Goal: Task Accomplishment & Management: Manage account settings

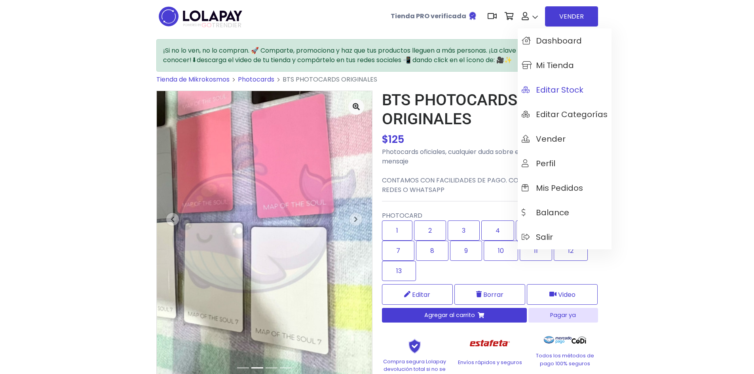
click at [566, 89] on span "Editar Stock" at bounding box center [553, 90] width 62 height 9
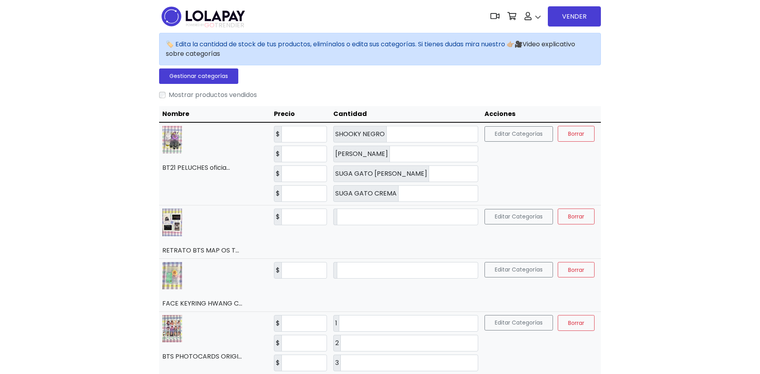
click at [186, 95] on label "Mostrar productos vendidos" at bounding box center [213, 95] width 88 height 10
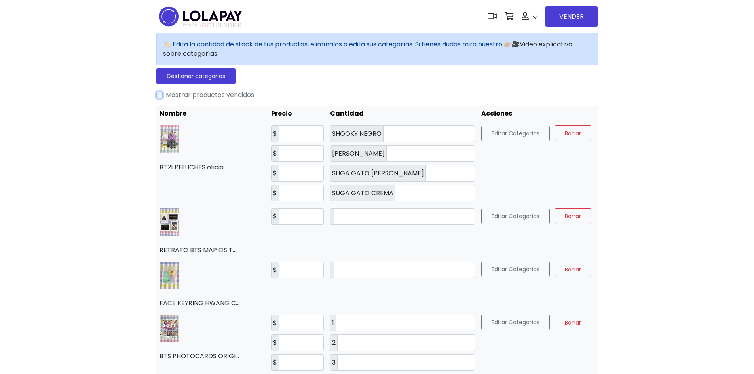
scroll to position [65, 0]
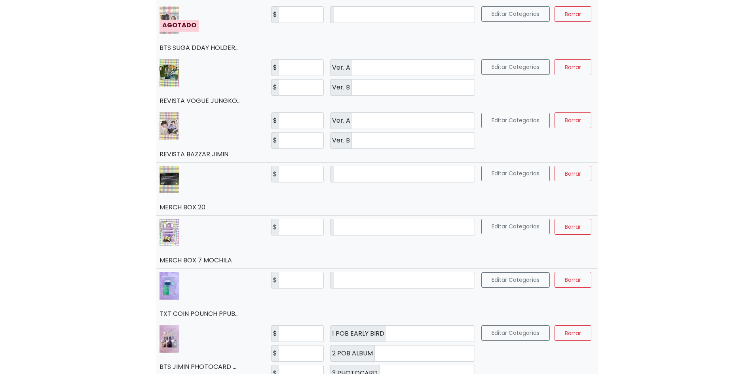
scroll to position [1400, 0]
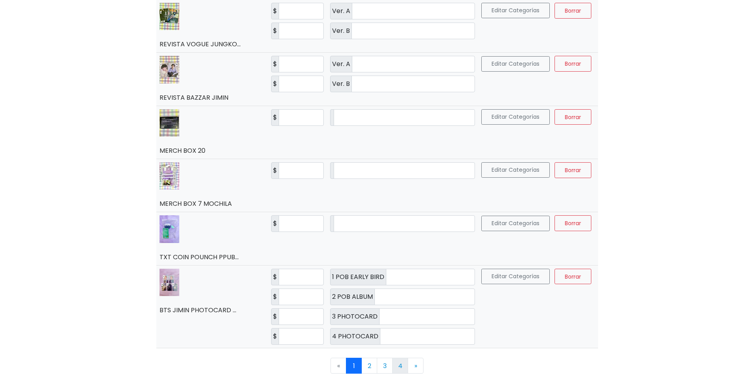
click at [393, 369] on link "4" at bounding box center [400, 366] width 16 height 16
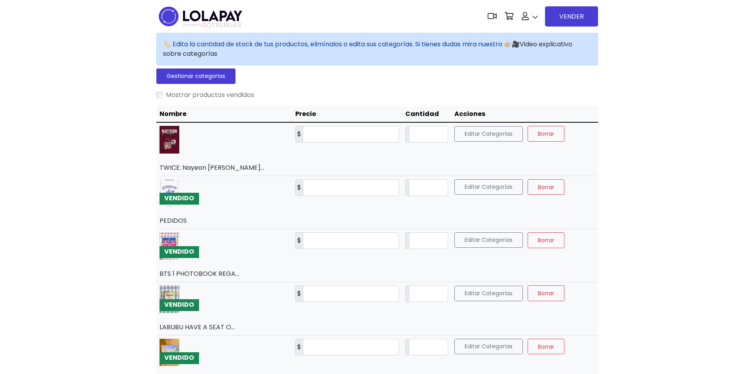
scroll to position [0, 0]
click at [443, 243] on input "*" at bounding box center [428, 240] width 39 height 17
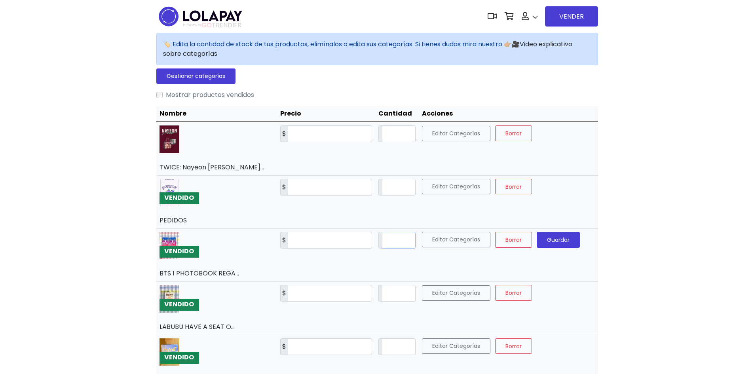
type input "*"
click at [553, 240] on span "Guardar" at bounding box center [558, 240] width 23 height 8
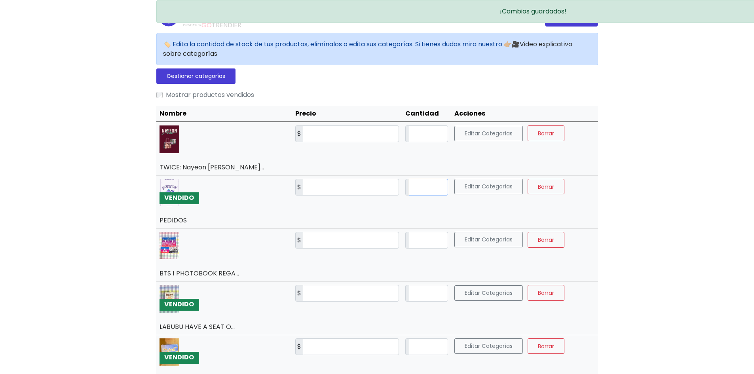
click at [411, 184] on input "*" at bounding box center [428, 187] width 39 height 17
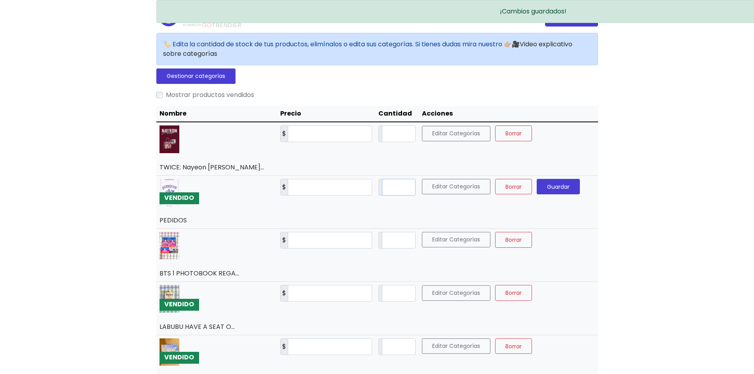
type input "*"
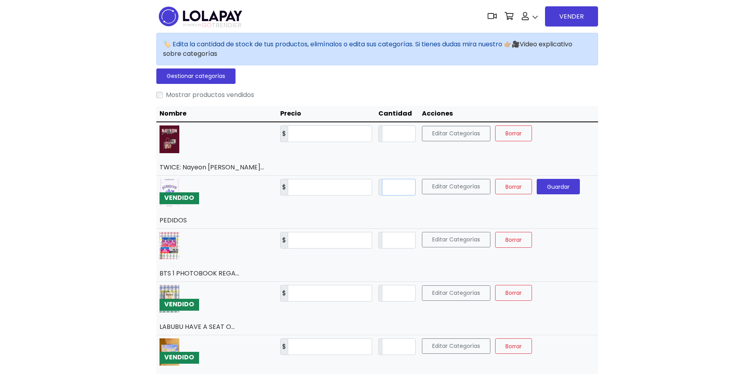
type input "*"
click at [557, 192] on button "Guardar" at bounding box center [558, 187] width 43 height 16
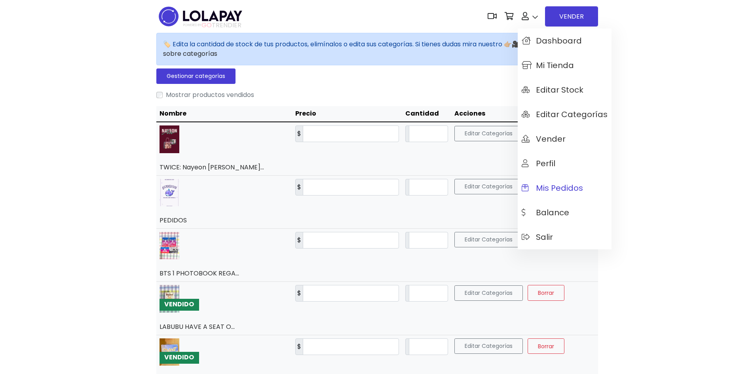
click at [556, 188] on span "Mis pedidos" at bounding box center [552, 188] width 61 height 9
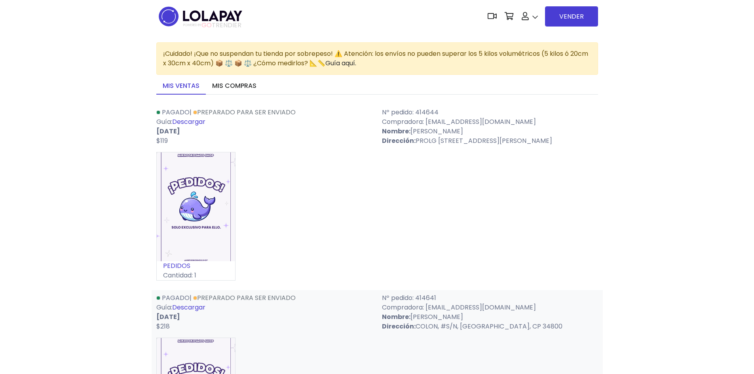
click at [185, 120] on link "Descargar" at bounding box center [188, 121] width 33 height 9
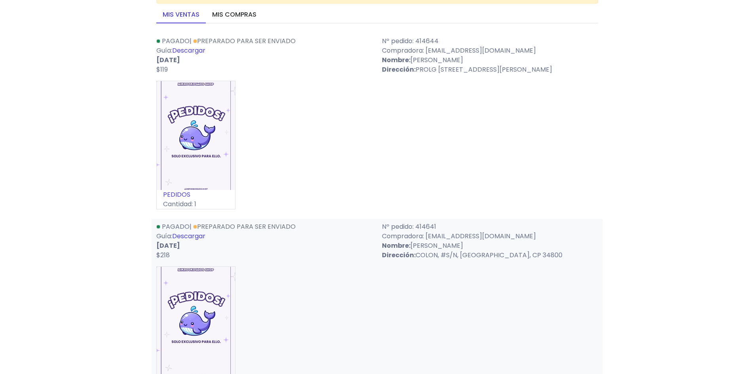
scroll to position [79, 0]
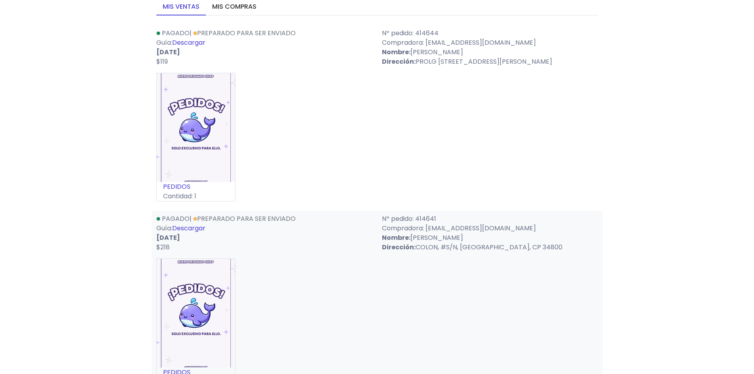
click at [195, 233] on link "Descargar" at bounding box center [188, 228] width 33 height 9
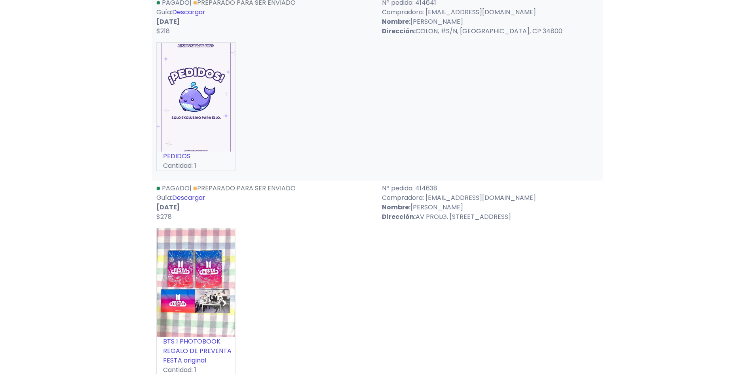
scroll to position [317, 0]
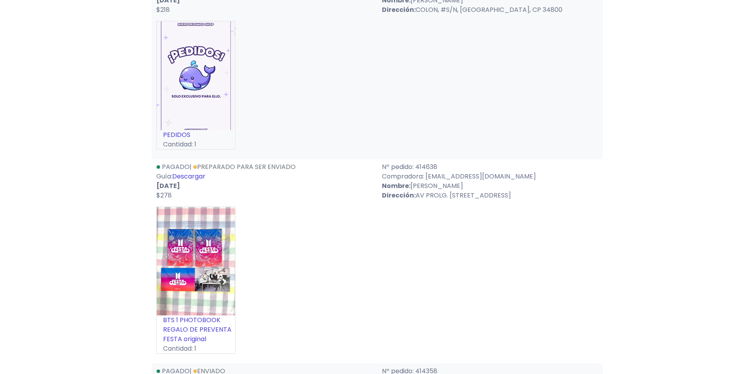
click at [200, 181] on link "Descargar" at bounding box center [188, 176] width 33 height 9
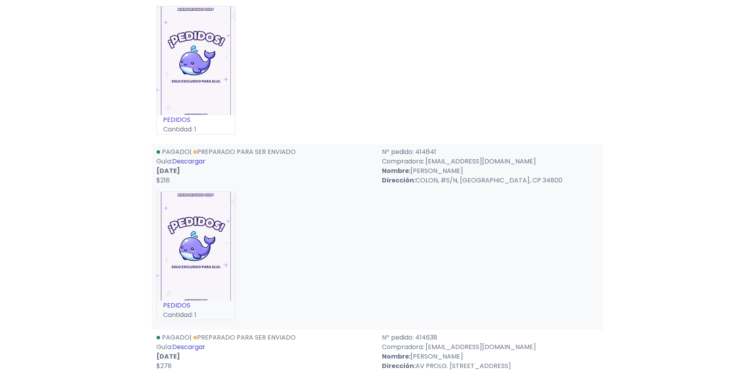
scroll to position [0, 0]
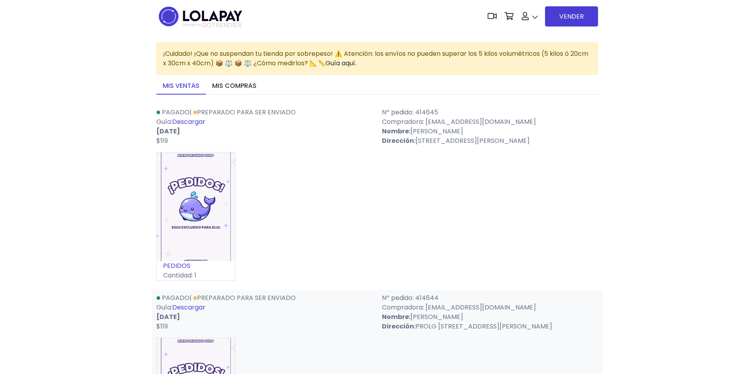
click at [203, 121] on link "Descargar" at bounding box center [188, 121] width 33 height 9
